Goal: Use online tool/utility

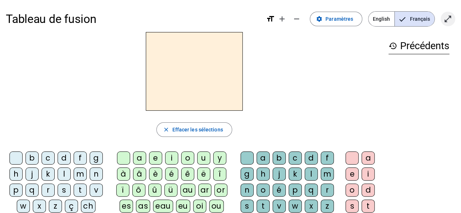
click at [450, 22] on mat-icon "open_in_full" at bounding box center [448, 19] width 9 height 9
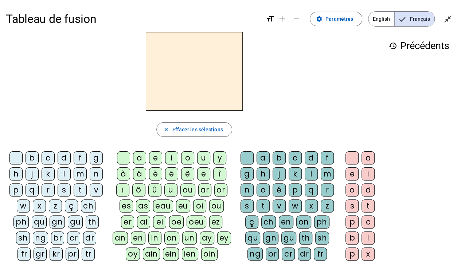
click at [15, 190] on div "p" at bounding box center [15, 190] width 13 height 13
click at [186, 160] on div "o" at bounding box center [187, 158] width 13 height 13
click at [246, 205] on div "s" at bounding box center [247, 206] width 13 height 13
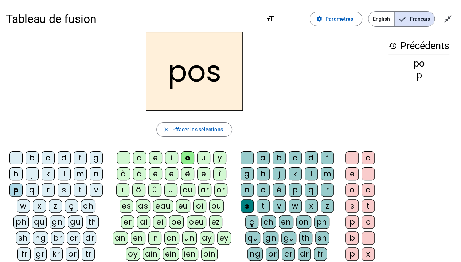
click at [350, 175] on div "e" at bounding box center [352, 174] width 13 height 13
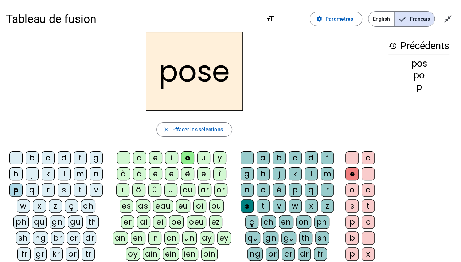
click at [51, 188] on div "r" at bounding box center [48, 190] width 13 height 13
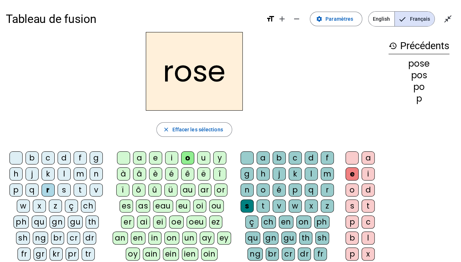
click at [141, 158] on div "a" at bounding box center [139, 158] width 13 height 13
click at [97, 188] on div "v" at bounding box center [96, 190] width 13 height 13
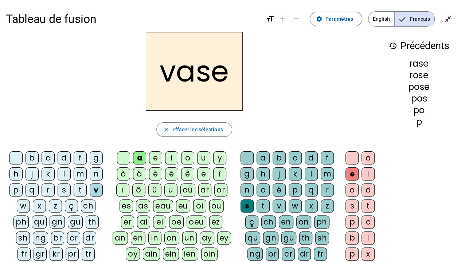
click at [50, 154] on div "c" at bounding box center [48, 158] width 13 height 13
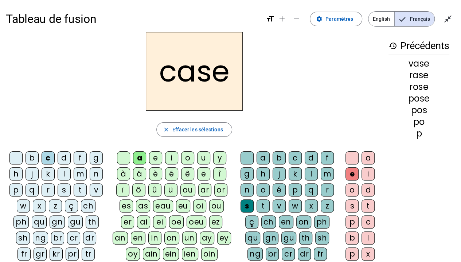
click at [31, 156] on div "b" at bounding box center [32, 158] width 13 height 13
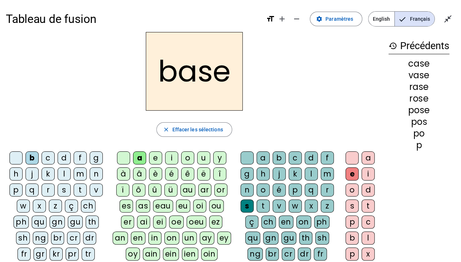
click at [172, 156] on div "i" at bounding box center [171, 158] width 13 height 13
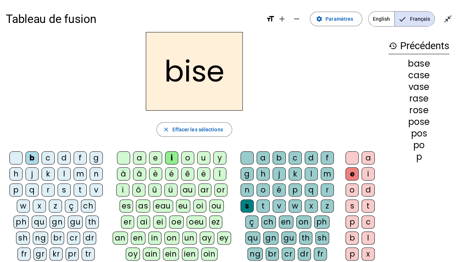
click at [206, 160] on div "u" at bounding box center [203, 158] width 13 height 13
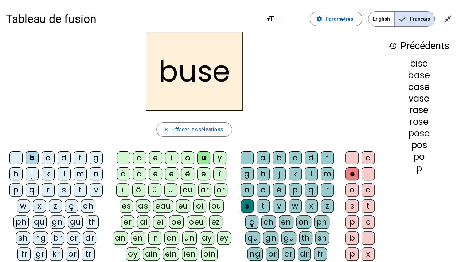
click at [48, 190] on div "r" at bounding box center [48, 190] width 13 height 13
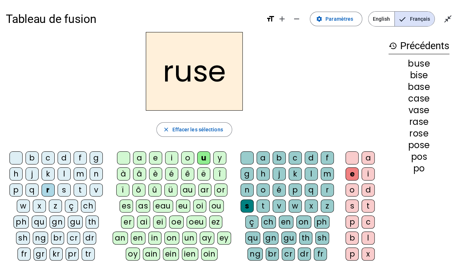
click at [82, 173] on div "m" at bounding box center [80, 174] width 13 height 13
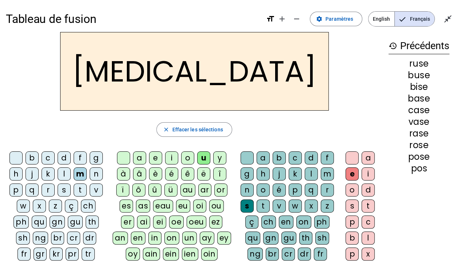
click at [172, 157] on div "i" at bounding box center [171, 158] width 13 height 13
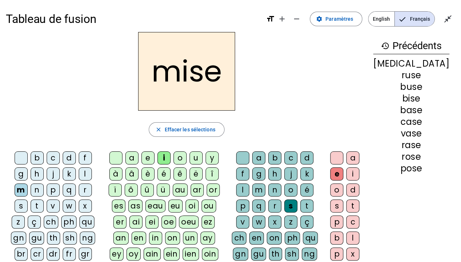
click at [79, 175] on div "l" at bounding box center [85, 174] width 13 height 13
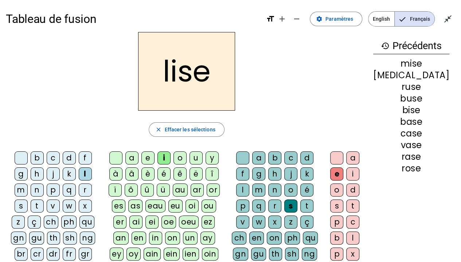
click at [60, 200] on div "v" at bounding box center [53, 206] width 13 height 13
